Goal: Task Accomplishment & Management: Manage account settings

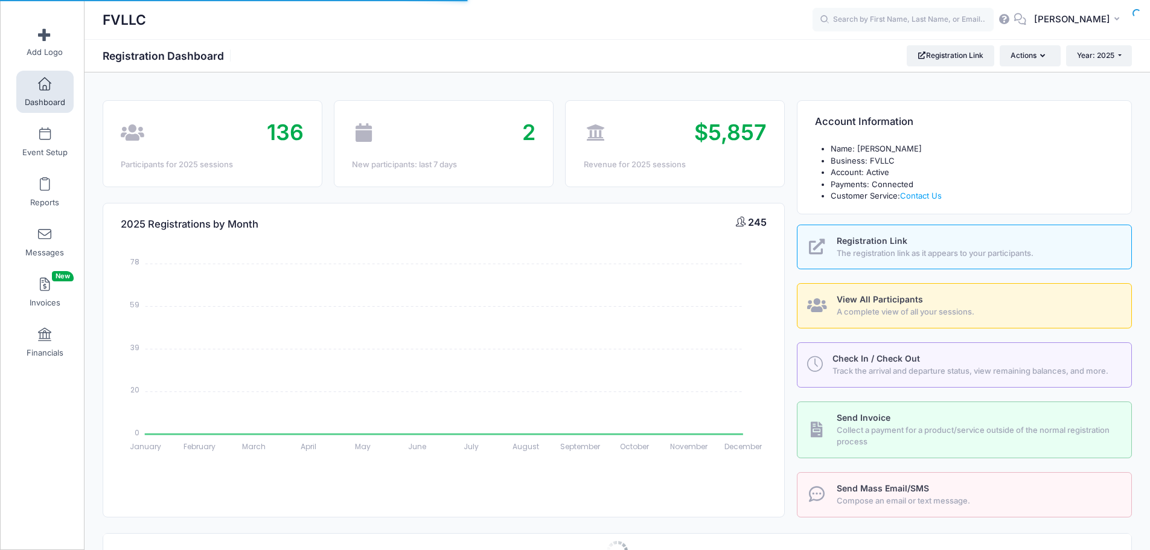
select select
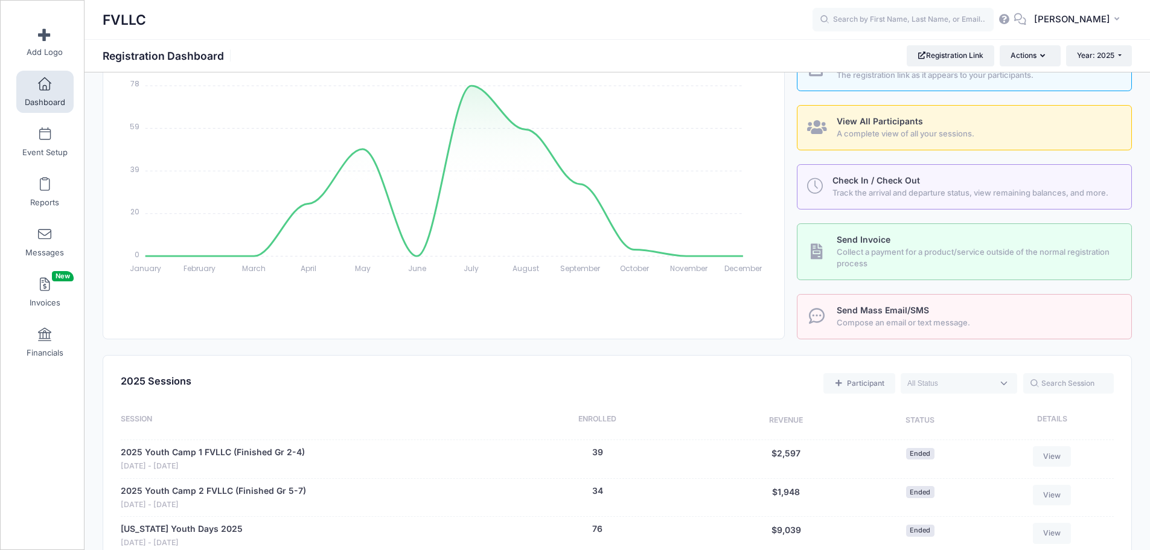
scroll to position [302, 0]
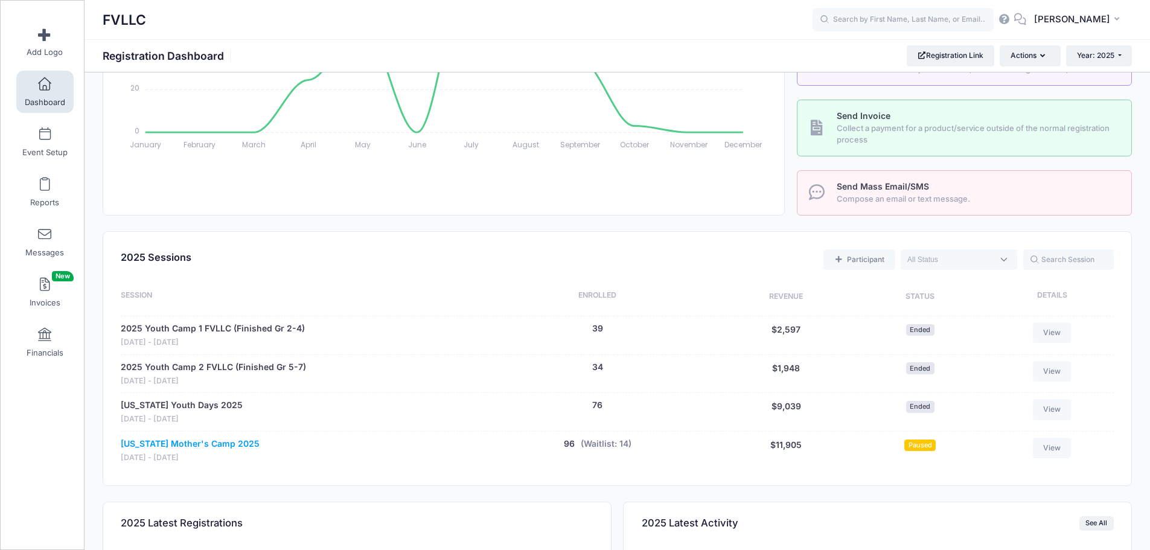
click at [229, 439] on link "[US_STATE] Mother's Camp 2025" at bounding box center [190, 443] width 139 height 13
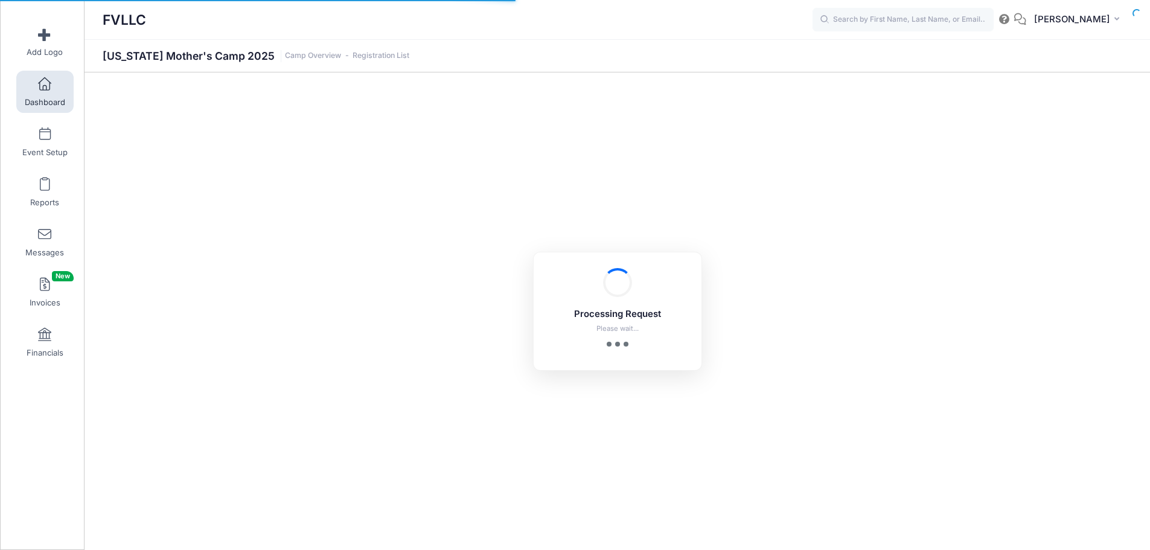
select select "10"
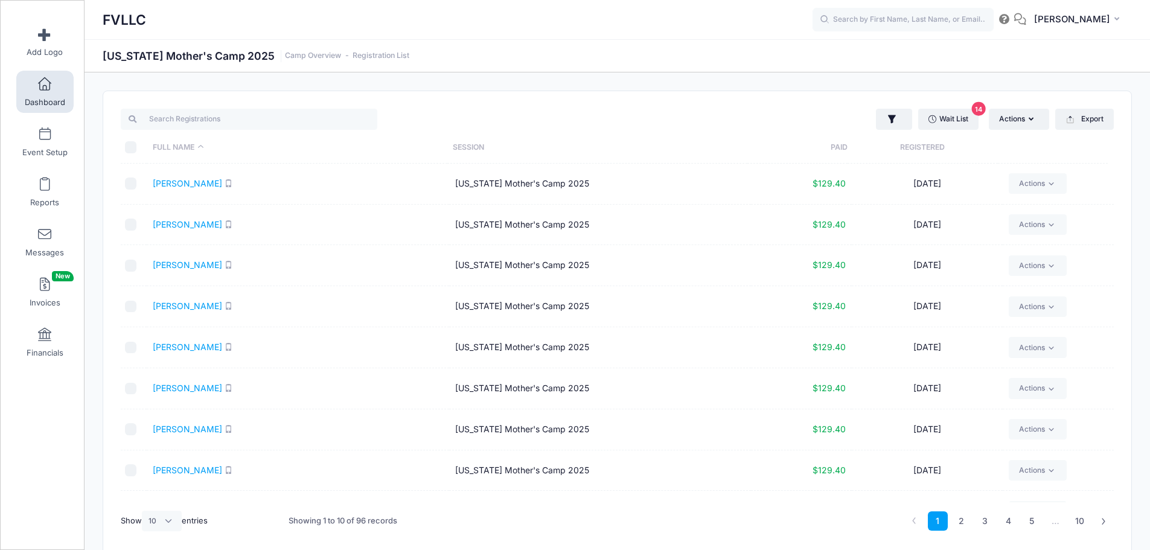
click at [45, 88] on span at bounding box center [45, 84] width 0 height 13
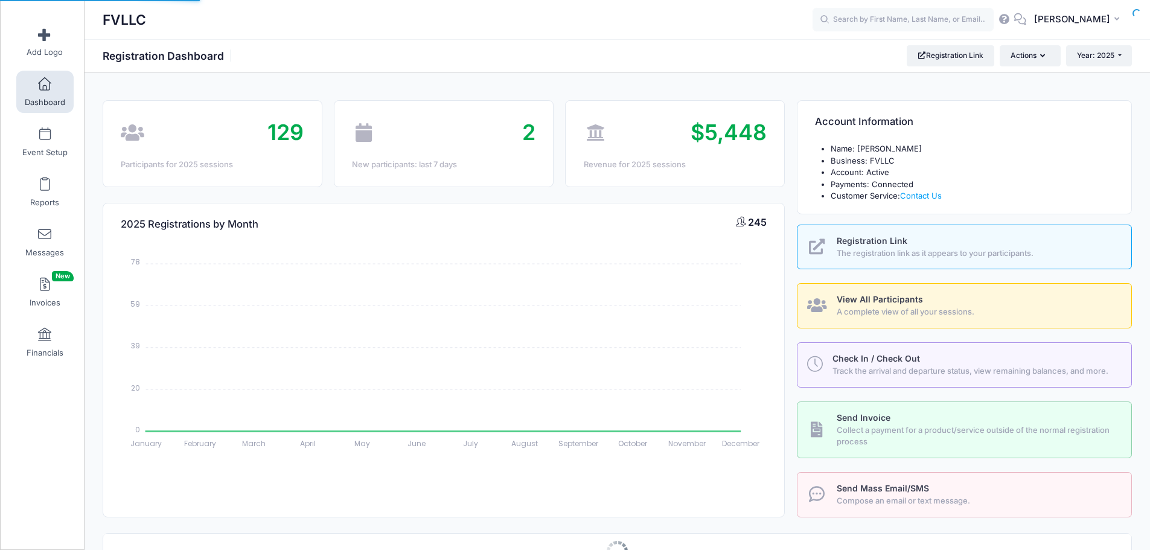
select select
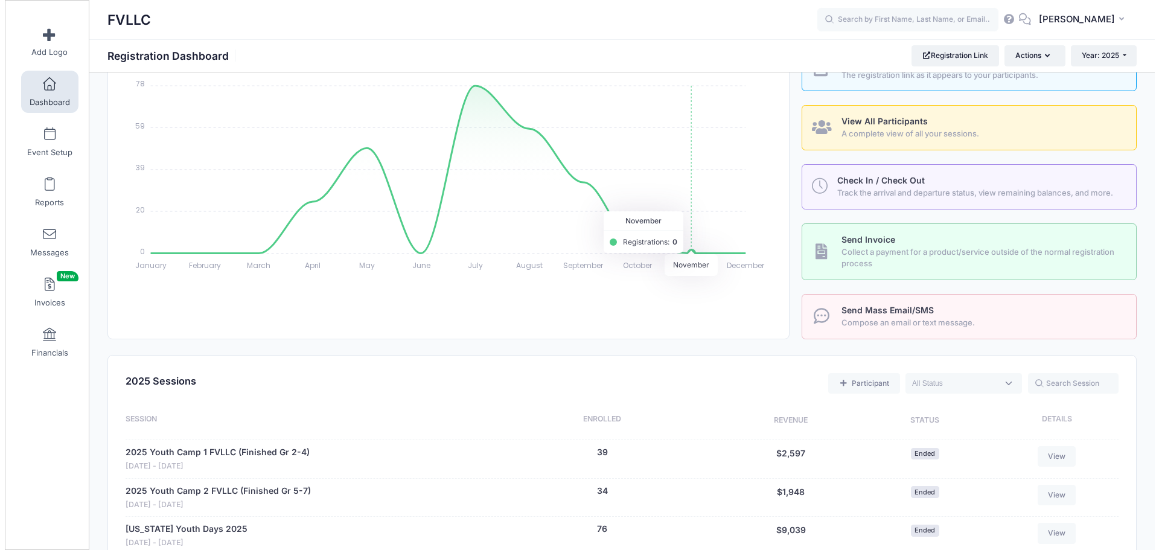
scroll to position [362, 0]
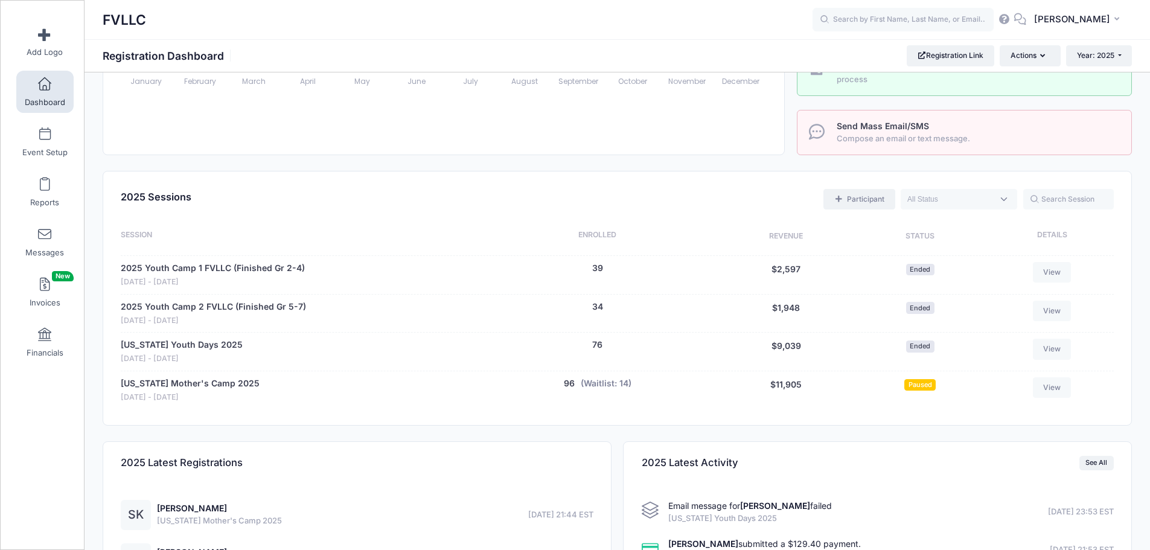
click at [863, 202] on link "Participant" at bounding box center [858, 199] width 71 height 21
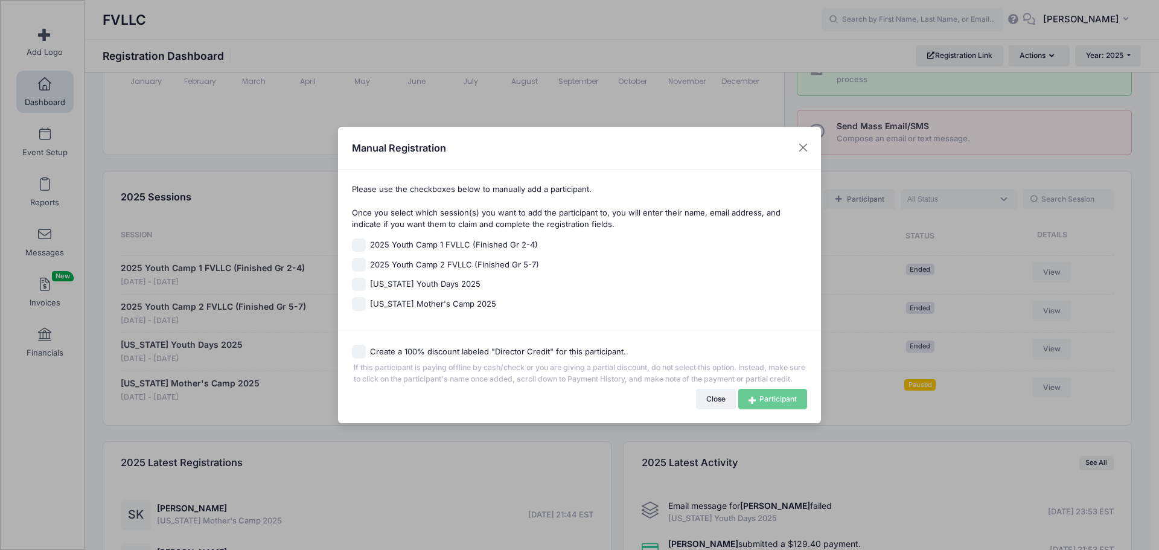
click at [460, 299] on span "Montana Mother's Camp 2025" at bounding box center [433, 304] width 126 height 12
click at [366, 299] on input "Montana Mother's Camp 2025" at bounding box center [359, 304] width 14 height 14
checkbox input "true"
click at [454, 351] on label "Create a 100% discount labeled "Director Credit" for this participant." at bounding box center [498, 352] width 256 height 12
click at [366, 351] on input "Create a 100% discount labeled "Director Credit" for this participant." at bounding box center [359, 352] width 14 height 14
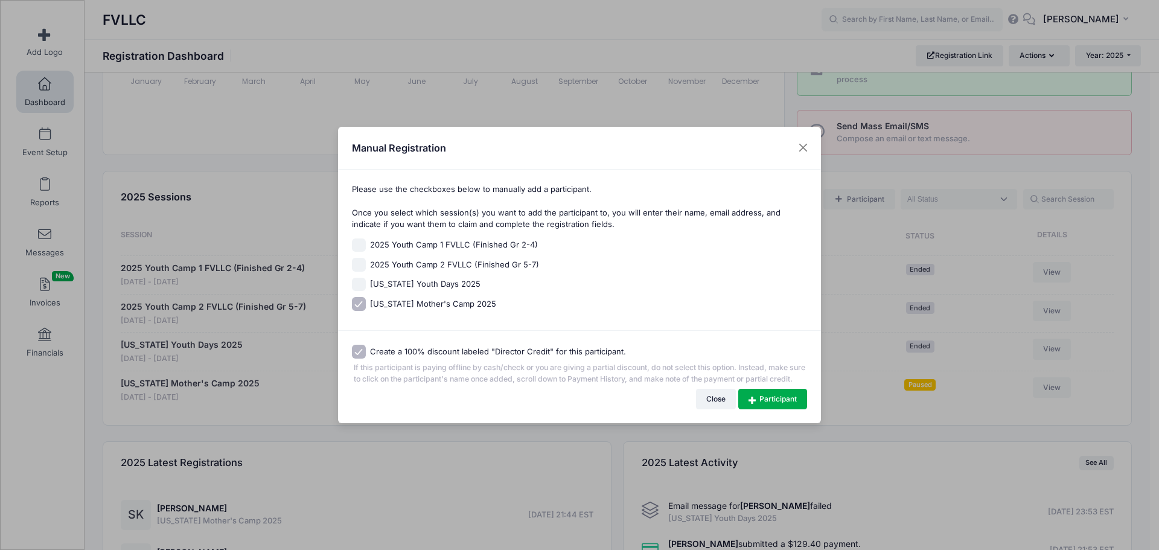
click at [454, 346] on label "Create a 100% discount labeled "Director Credit" for this participant." at bounding box center [498, 352] width 256 height 12
click at [366, 346] on input "Create a 100% discount labeled "Director Credit" for this participant." at bounding box center [359, 352] width 14 height 14
checkbox input "false"
click at [777, 405] on link "Participant" at bounding box center [772, 399] width 69 height 21
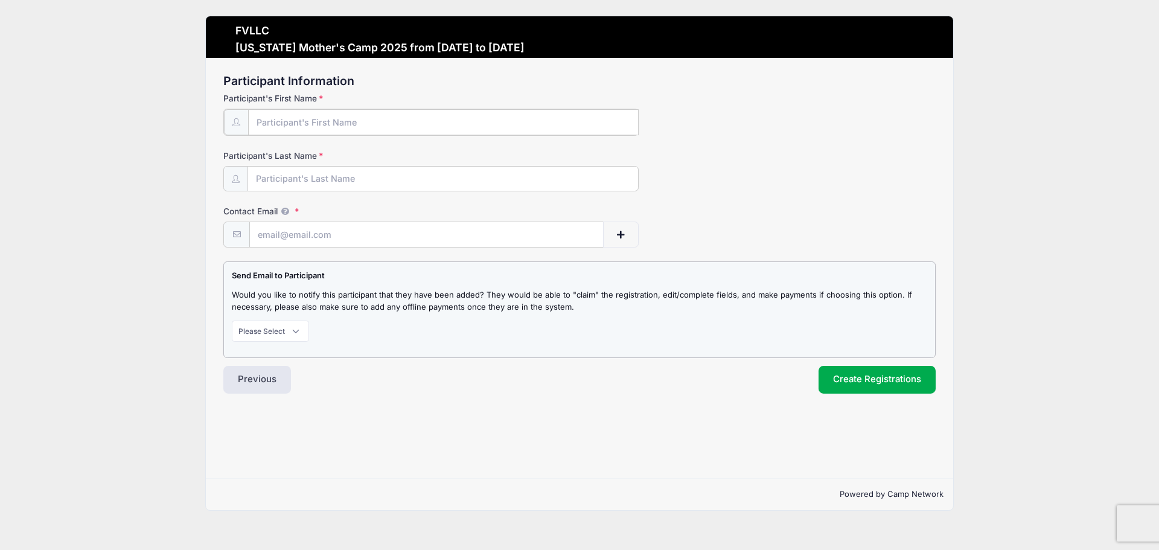
click at [334, 118] on input "Participant's First Name" at bounding box center [443, 122] width 390 height 26
type input "Lea"
type input "[PERSON_NAME]"
paste input "leasiltala@gmail.com"
type input "leasiltala@gmail.com"
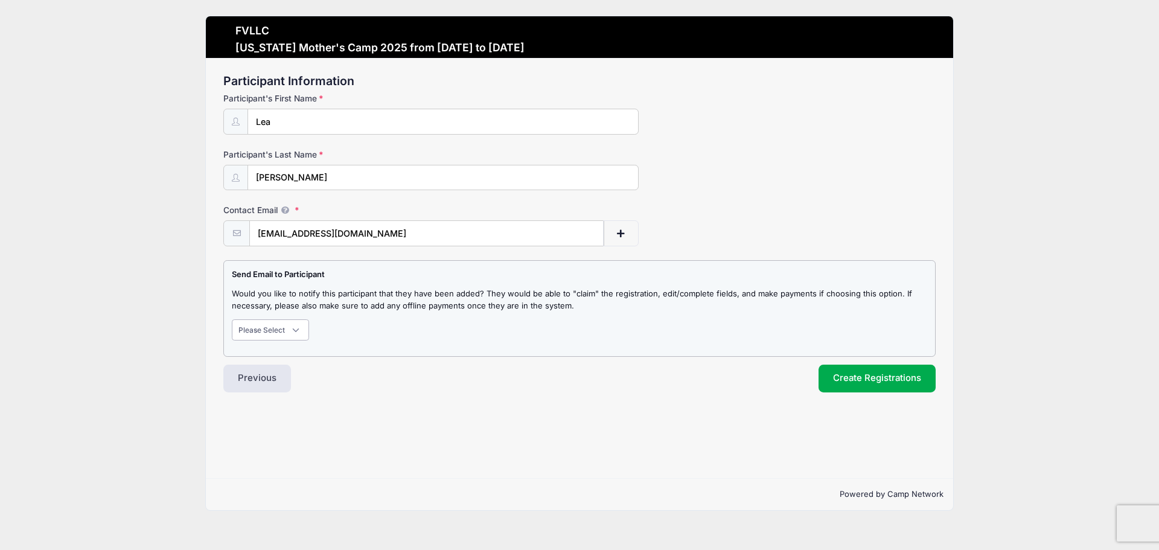
click at [297, 323] on select "Please Select Don't Notify Notify" at bounding box center [270, 329] width 77 height 21
select select "1"
click at [232, 319] on select "Please Select Don't Notify Notify" at bounding box center [270, 329] width 77 height 21
click at [883, 377] on button "Create Registrations" at bounding box center [876, 378] width 117 height 28
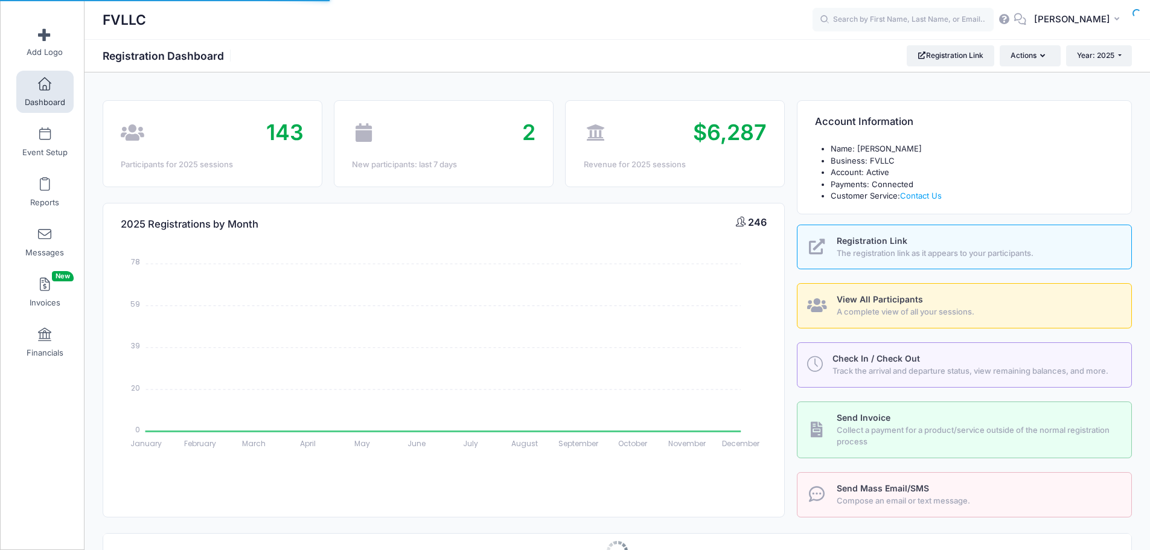
select select
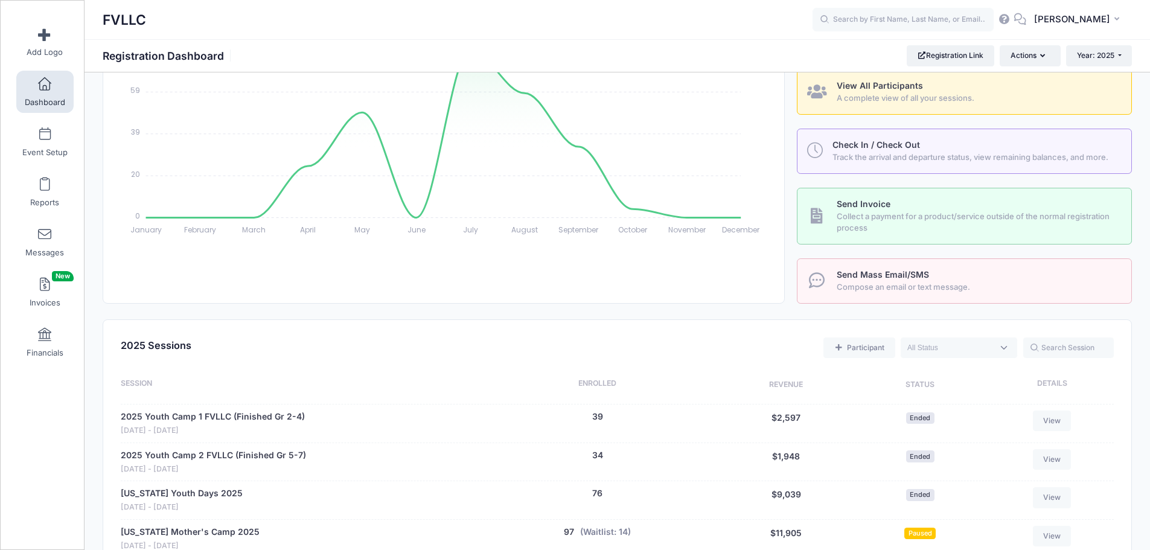
scroll to position [362, 0]
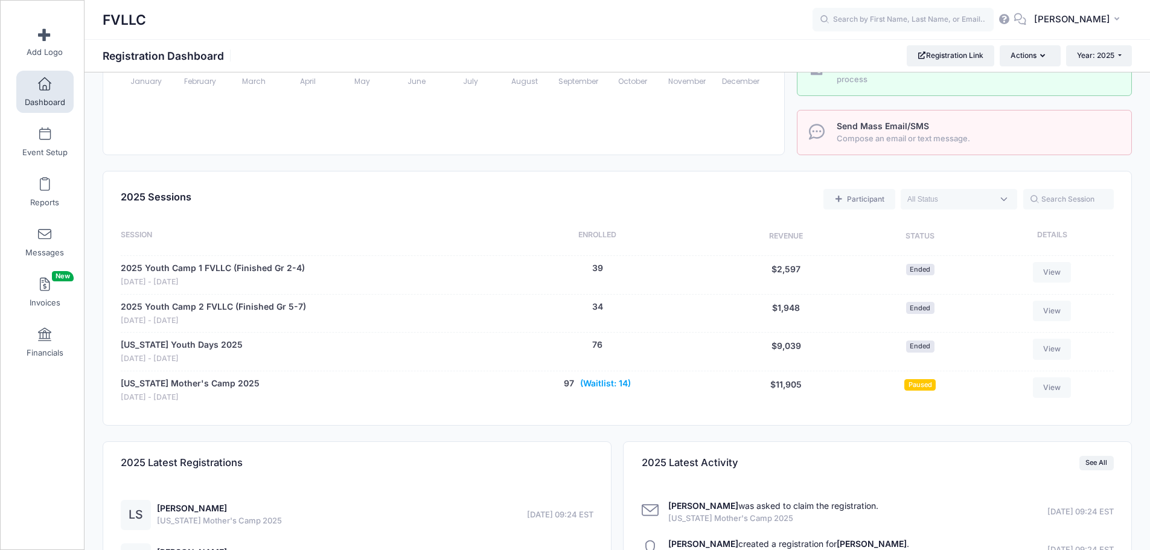
click at [621, 380] on button "(Waitlist: 14)" at bounding box center [605, 383] width 51 height 13
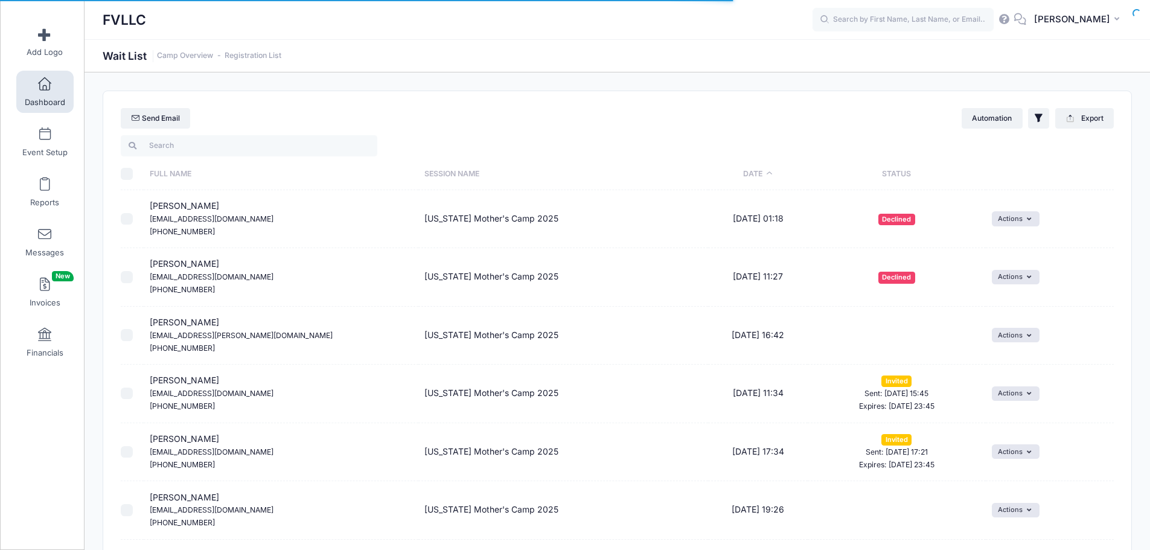
select select "50"
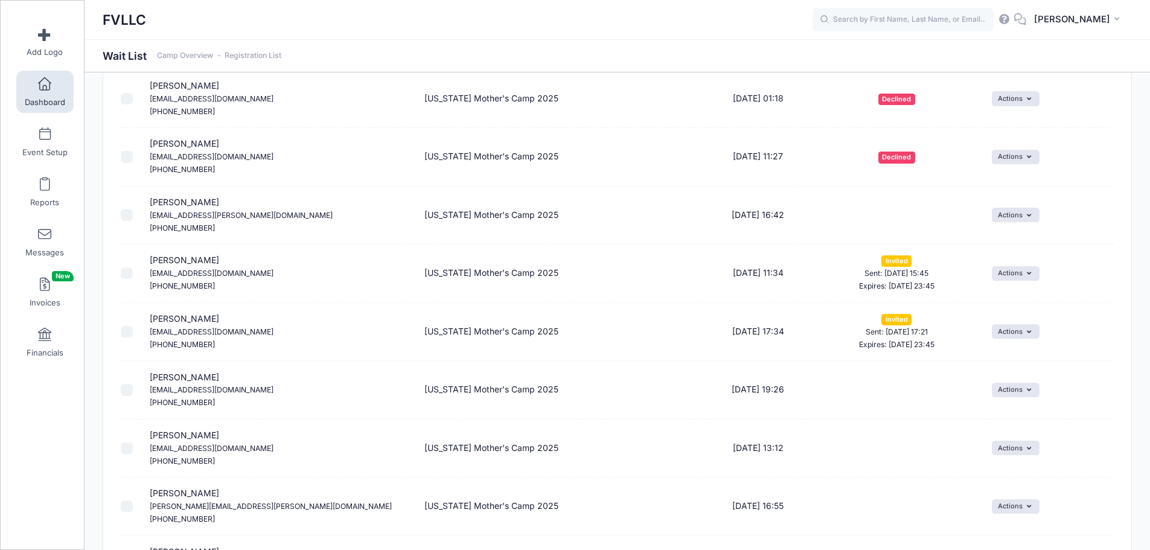
scroll to position [121, 0]
click at [1021, 327] on button "Actions" at bounding box center [1015, 330] width 48 height 14
click at [962, 398] on link "Uninvite" at bounding box center [983, 403] width 99 height 23
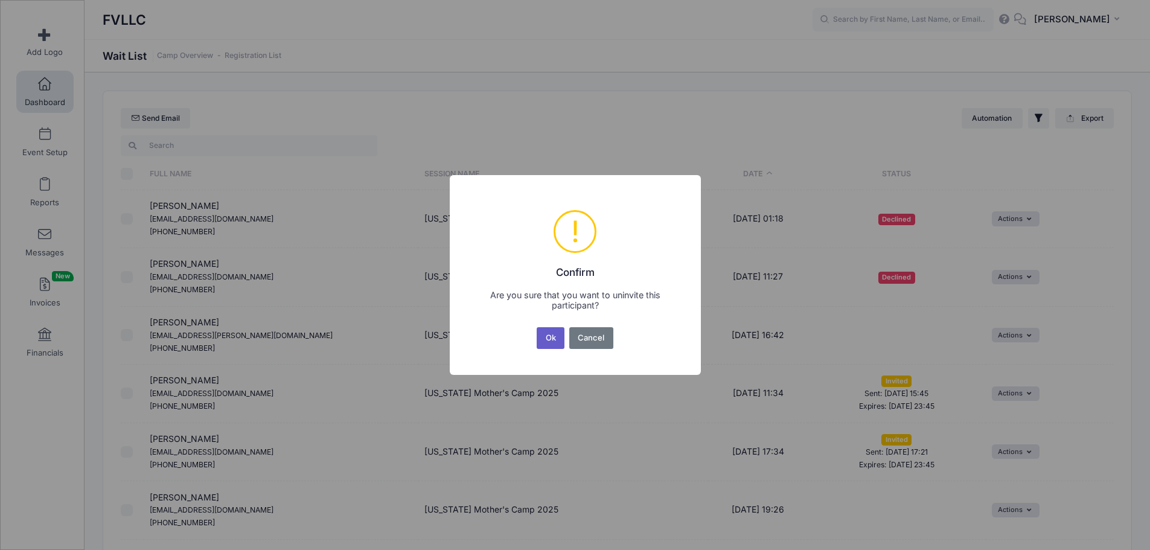
click at [547, 335] on button "Ok" at bounding box center [550, 338] width 28 height 22
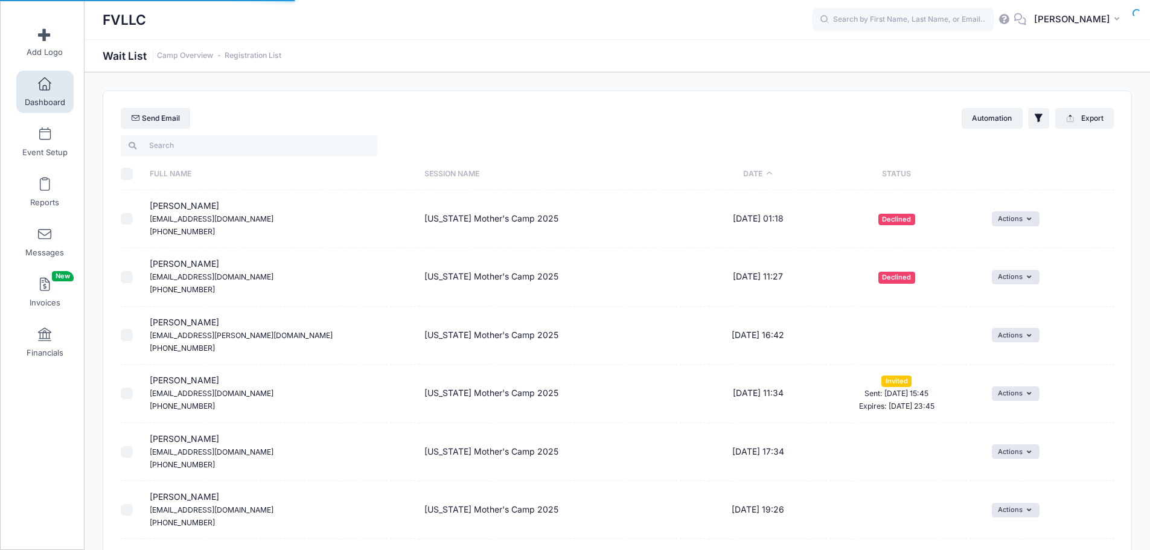
select select "50"
click at [1016, 445] on button "Actions" at bounding box center [1015, 451] width 48 height 14
click at [990, 501] on span at bounding box center [991, 501] width 11 height 8
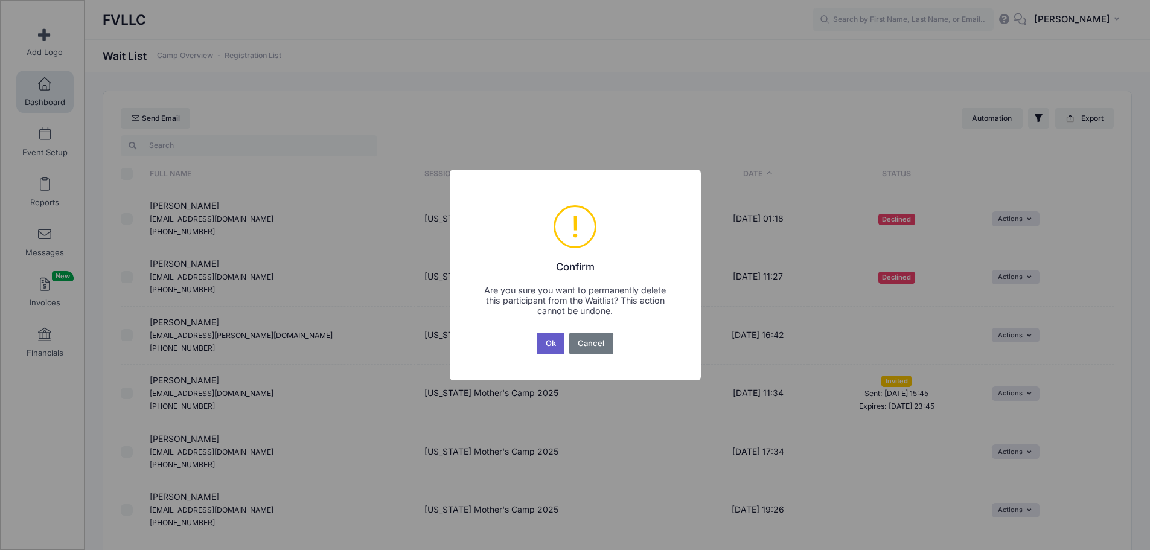
click at [542, 342] on button "Ok" at bounding box center [550, 343] width 28 height 22
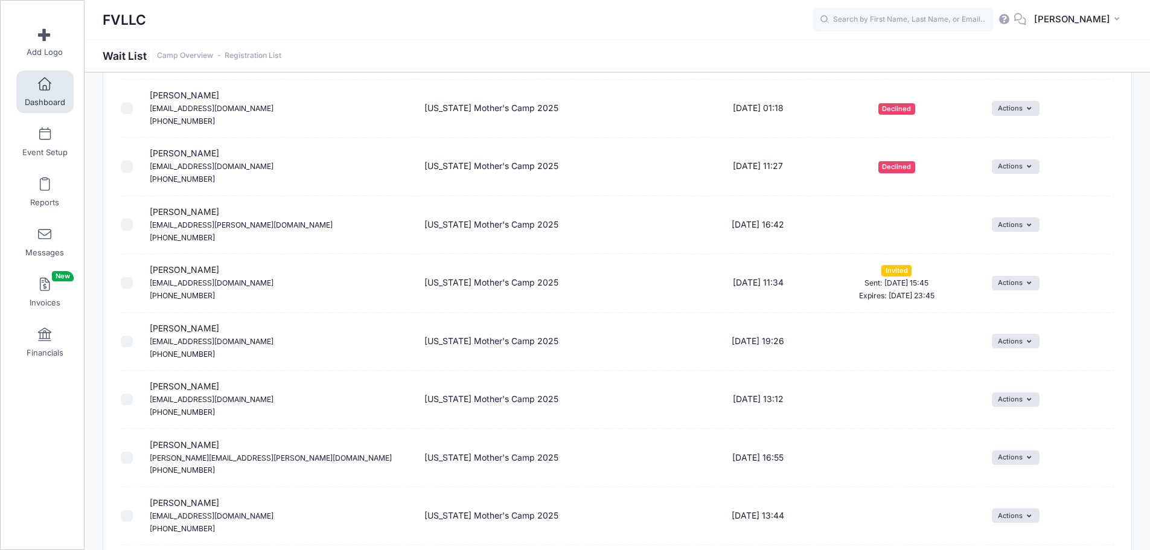
scroll to position [121, 0]
